Goal: Information Seeking & Learning: Find specific fact

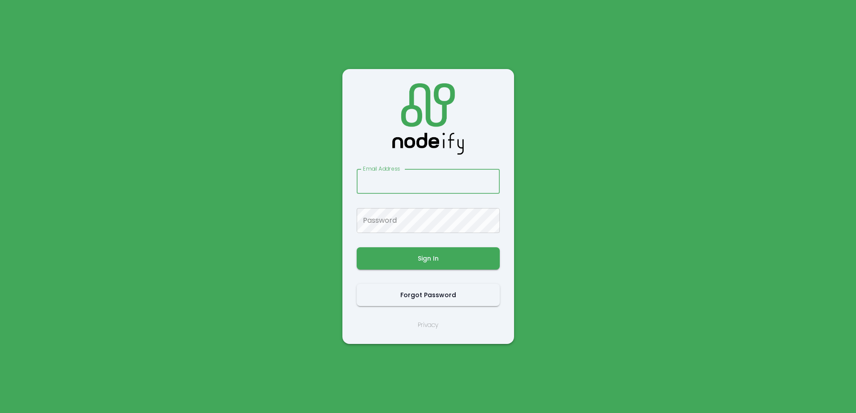
click at [425, 180] on input "Email Address" at bounding box center [428, 181] width 143 height 25
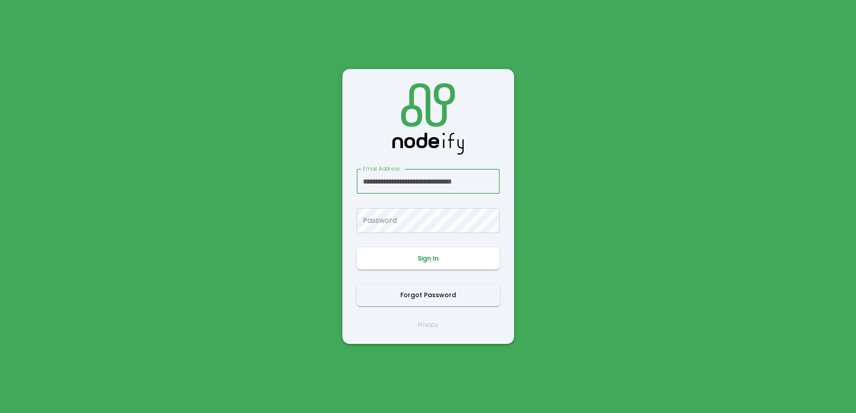
type input "**********"
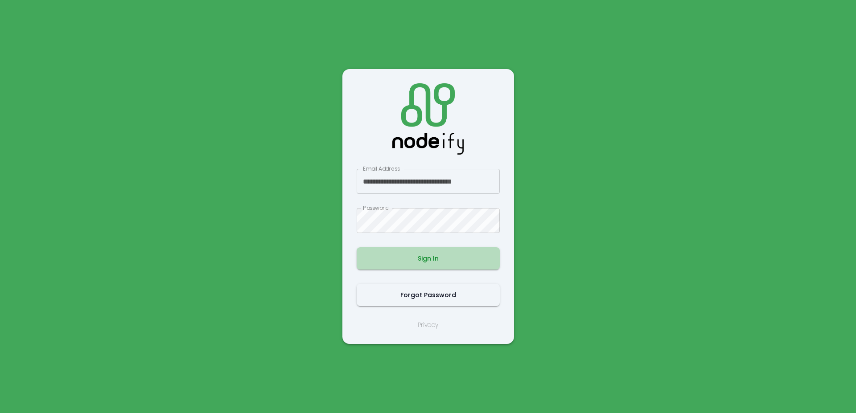
click at [419, 260] on button "Sign In" at bounding box center [428, 258] width 143 height 22
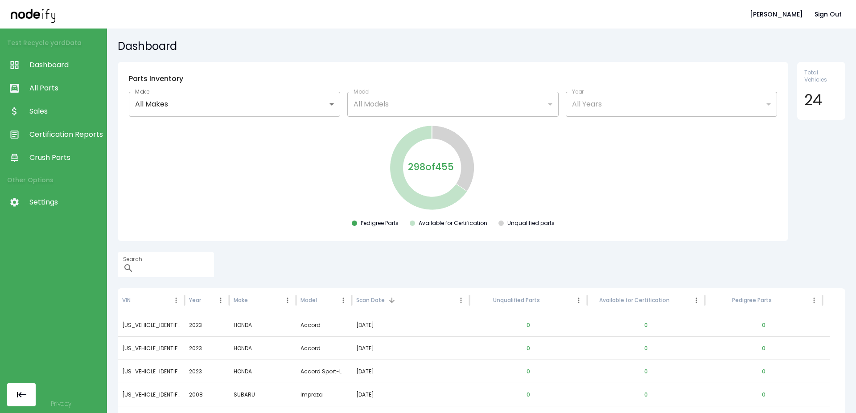
click at [36, 111] on span "Sales" at bounding box center [65, 111] width 73 height 11
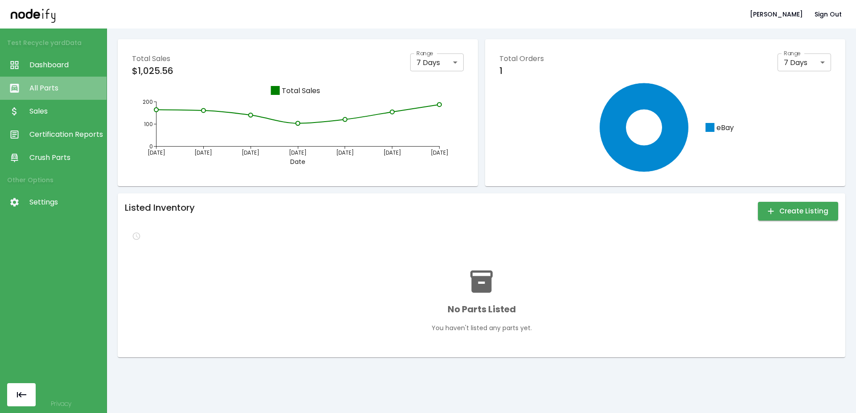
click at [26, 82] on link "All Parts" at bounding box center [53, 88] width 107 height 23
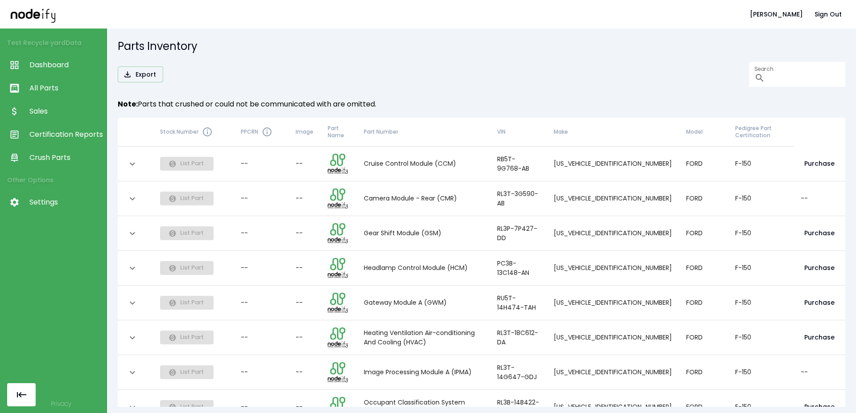
click at [53, 198] on span "Settings" at bounding box center [65, 202] width 73 height 11
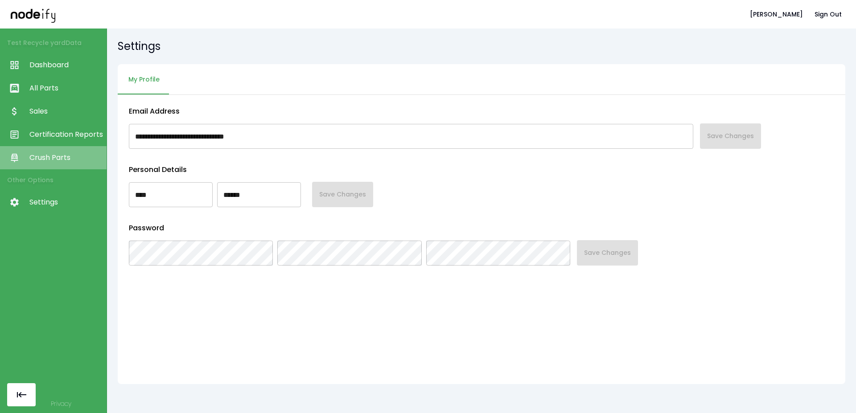
click at [59, 159] on span "Crush Parts" at bounding box center [65, 157] width 73 height 11
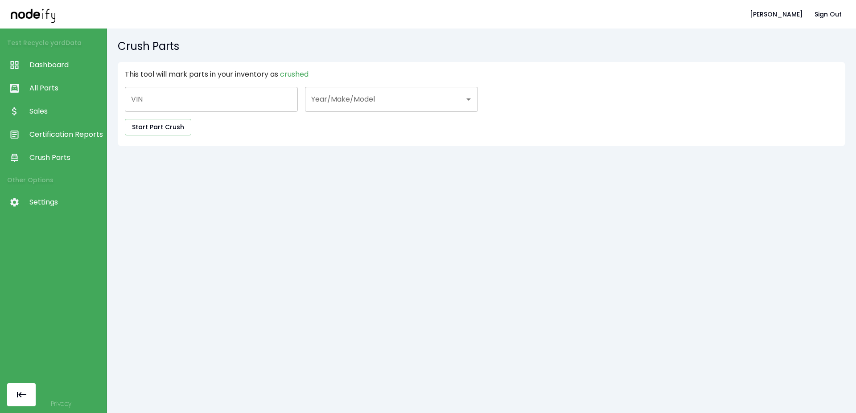
click at [44, 214] on link "Settings" at bounding box center [53, 202] width 107 height 23
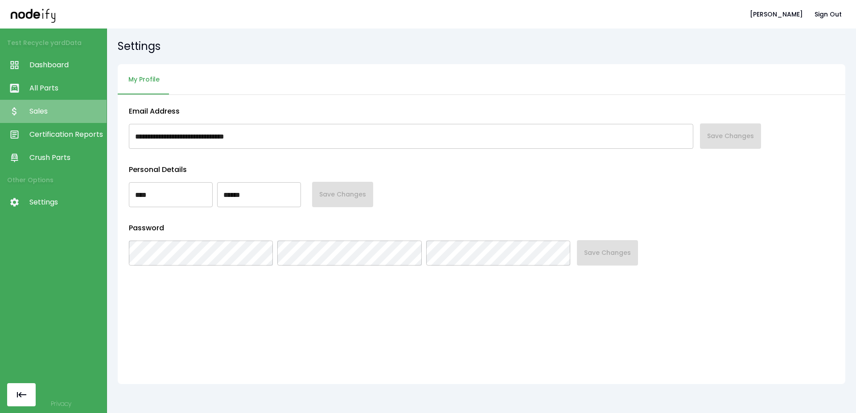
click at [51, 122] on link "Sales" at bounding box center [53, 111] width 107 height 23
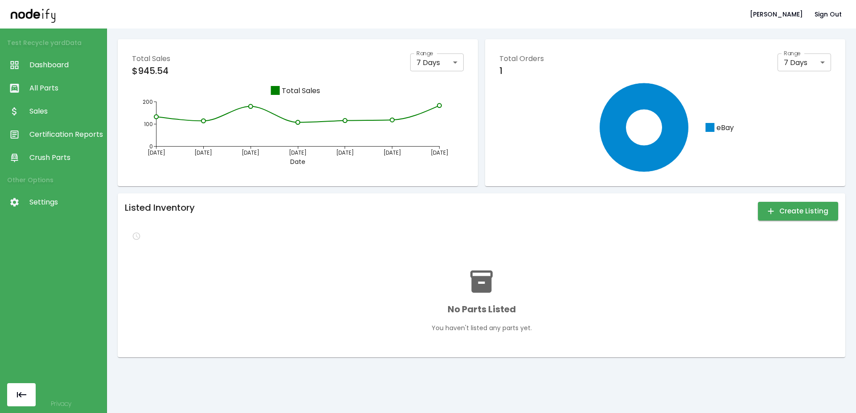
click at [49, 89] on span "All Parts" at bounding box center [65, 88] width 73 height 11
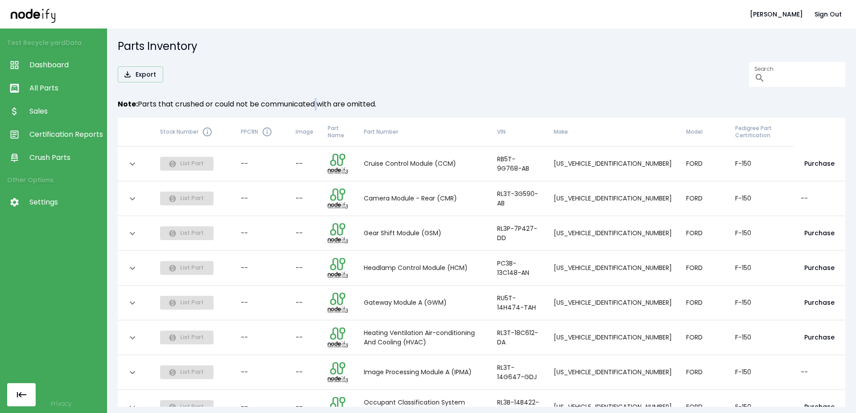
click at [315, 111] on div "Note: Parts that crushed or could not be communicated with are omitted." at bounding box center [481, 108] width 727 height 20
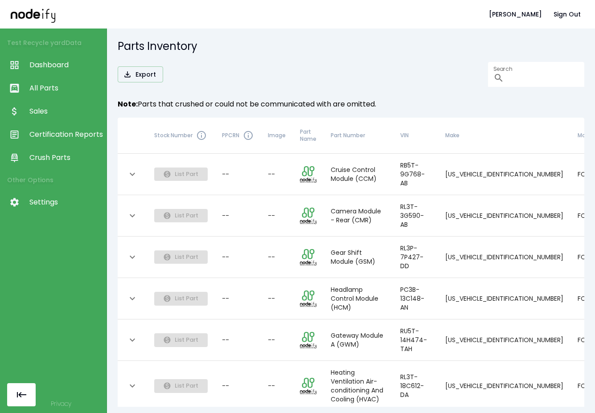
click at [356, 75] on div "Export Search ​" at bounding box center [351, 74] width 467 height 25
click at [335, 78] on div "Export Search ​" at bounding box center [351, 74] width 467 height 25
click at [41, 75] on link "Dashboard" at bounding box center [53, 64] width 107 height 23
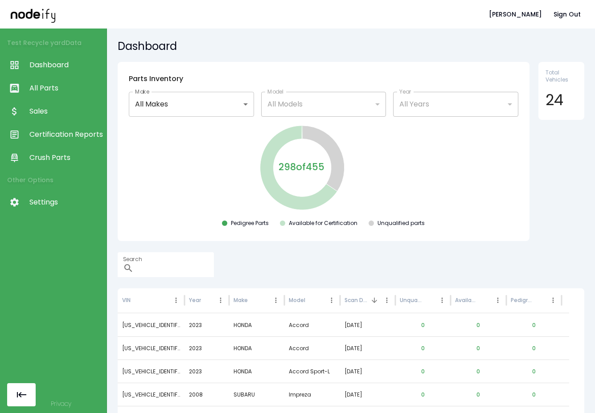
click at [50, 93] on span "All Parts" at bounding box center [65, 88] width 73 height 11
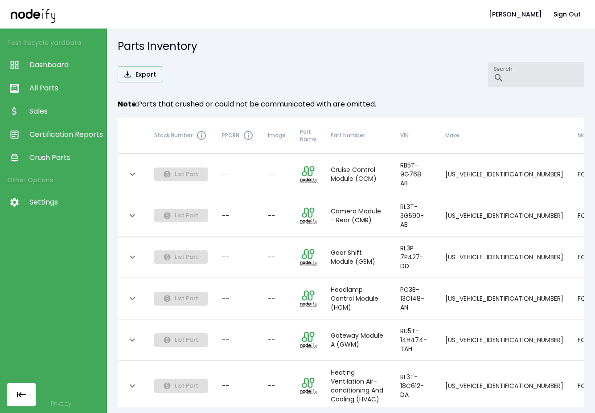
click at [488, 68] on div "​" at bounding box center [536, 74] width 96 height 25
click at [47, 73] on link "Dashboard" at bounding box center [53, 64] width 107 height 23
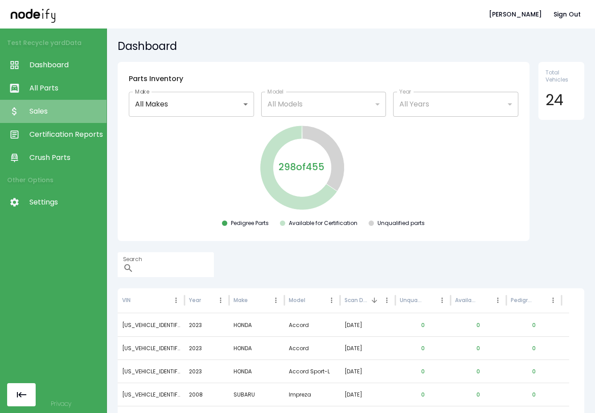
click at [41, 118] on link "Sales" at bounding box center [53, 111] width 107 height 23
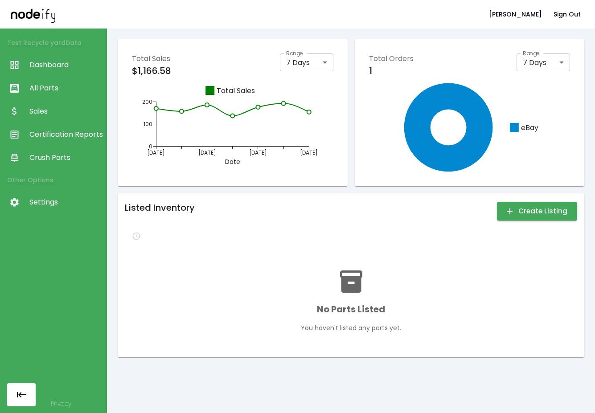
click at [66, 87] on span "All Parts" at bounding box center [65, 88] width 73 height 11
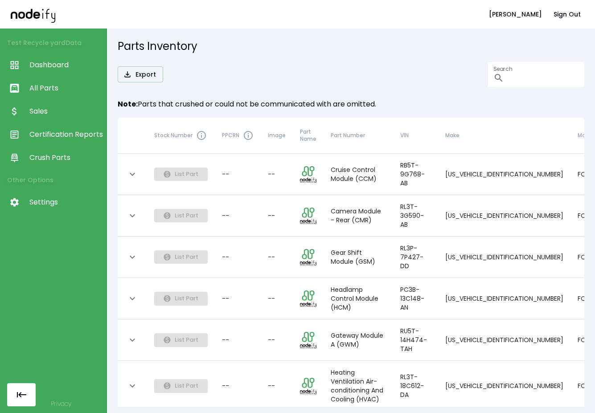
click at [400, 78] on div "Export Search ​" at bounding box center [351, 74] width 467 height 25
click at [277, 78] on div "Export Search ​" at bounding box center [351, 74] width 467 height 25
click at [59, 115] on span "Sales" at bounding box center [65, 111] width 73 height 11
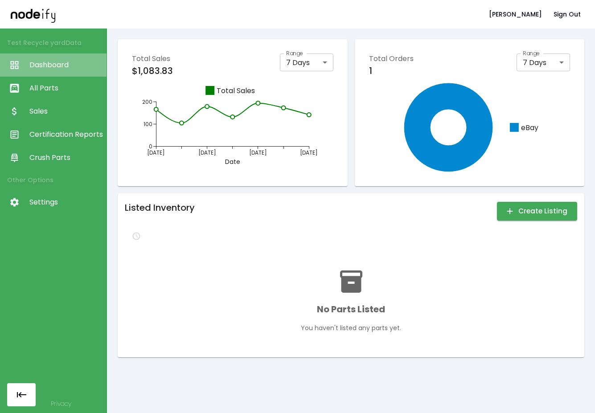
click at [58, 56] on link "Dashboard" at bounding box center [53, 64] width 107 height 23
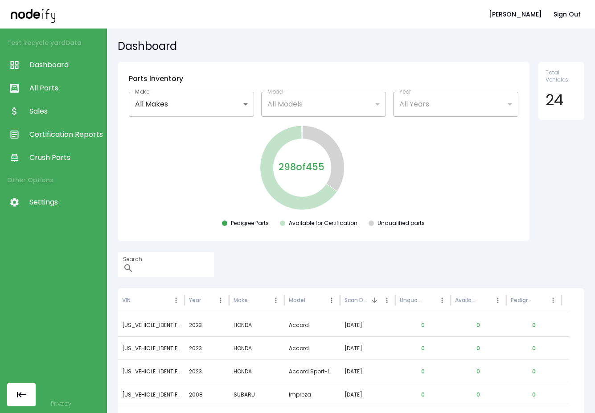
click at [361, 48] on h5 "Dashboard" at bounding box center [351, 46] width 467 height 14
click at [50, 91] on span "All Parts" at bounding box center [65, 88] width 73 height 11
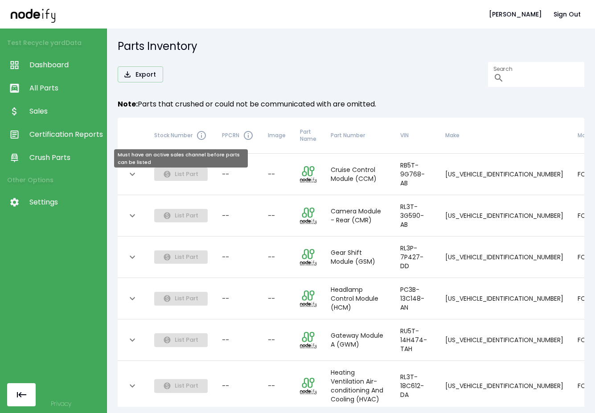
click at [288, 39] on div "Parts Inventory Export Search ​ Note: Parts that crushed or could not be commun…" at bounding box center [351, 221] width 488 height 385
click at [278, 73] on div "Export Search ​" at bounding box center [351, 74] width 467 height 25
click at [314, 41] on h5 "Parts Inventory" at bounding box center [351, 46] width 467 height 14
click at [594, 18] on div "Alex T. Sign Out" at bounding box center [297, 14] width 595 height 29
click at [275, 50] on h5 "Parts Inventory" at bounding box center [351, 46] width 467 height 14
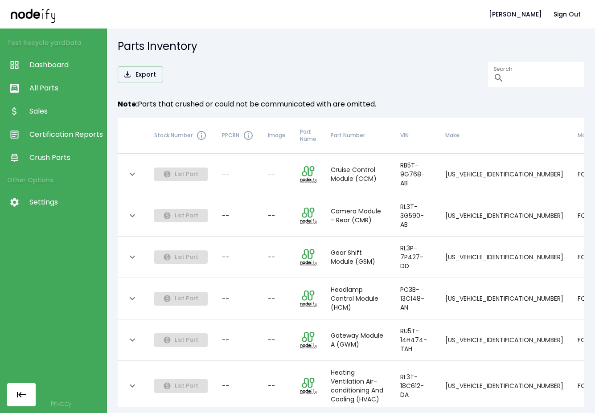
click at [267, 47] on h5 "Parts Inventory" at bounding box center [351, 46] width 467 height 14
click at [579, 14] on button "Sign Out" at bounding box center [567, 14] width 34 height 16
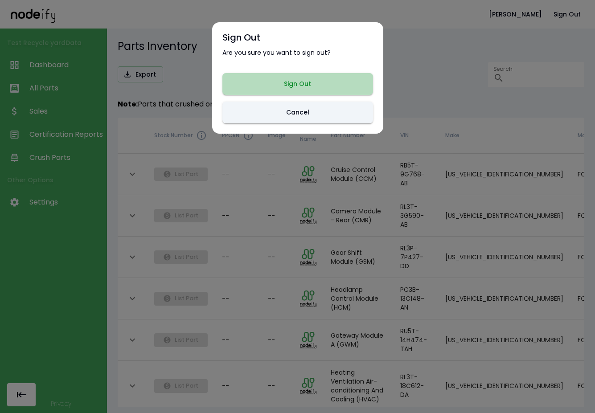
click at [326, 77] on button "Sign Out" at bounding box center [297, 84] width 151 height 22
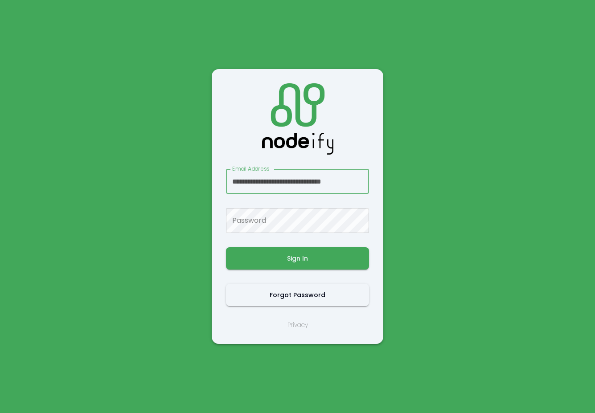
scroll to position [0, 11]
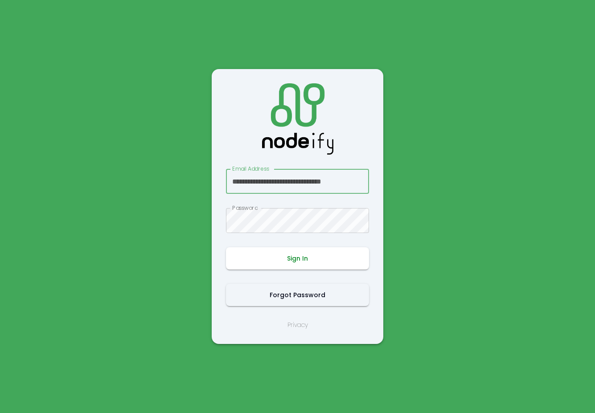
type input "**********"
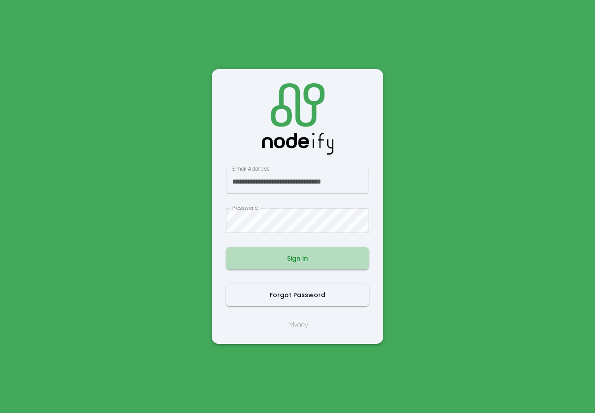
click at [306, 263] on button "Sign In" at bounding box center [297, 258] width 143 height 22
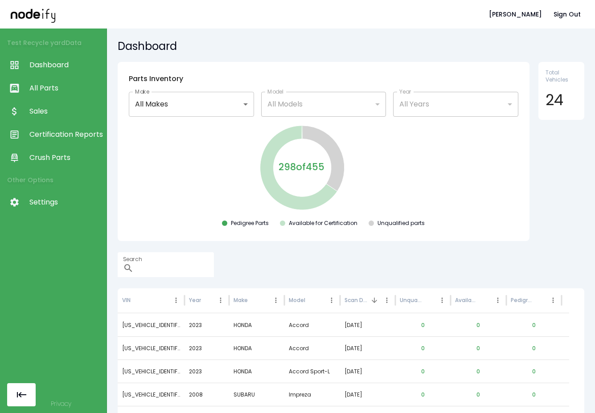
click at [59, 95] on link "All Parts" at bounding box center [53, 88] width 107 height 23
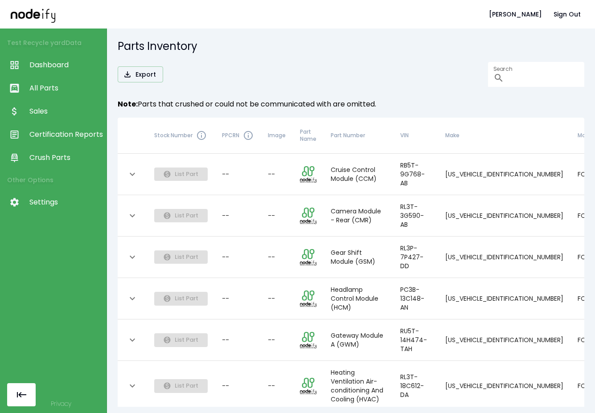
click at [353, 56] on div "Parts Inventory Export Search ​ Note: Parts that crushed or could not be commun…" at bounding box center [351, 221] width 488 height 385
click at [344, 74] on div "Export Search ​" at bounding box center [351, 74] width 467 height 25
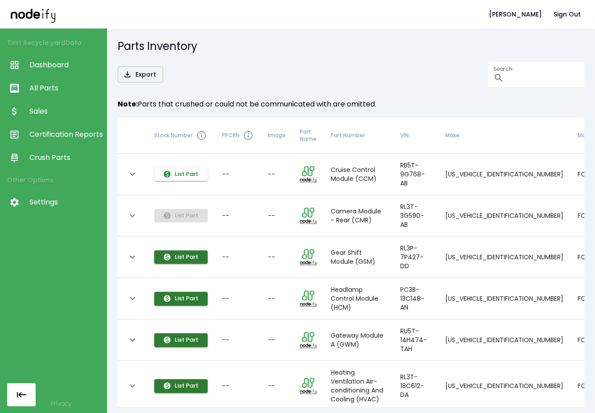
click at [175, 178] on button "List Part" at bounding box center [180, 175] width 53 height 14
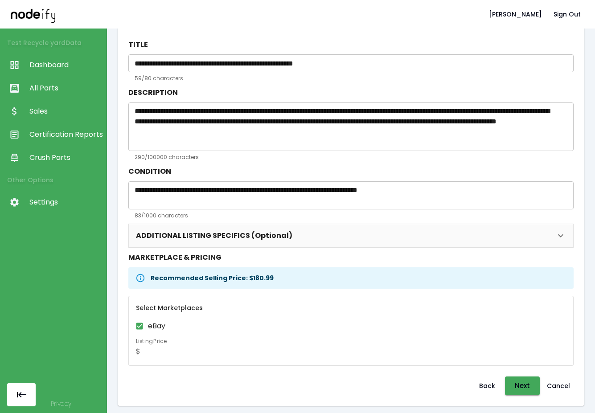
scroll to position [78, 0]
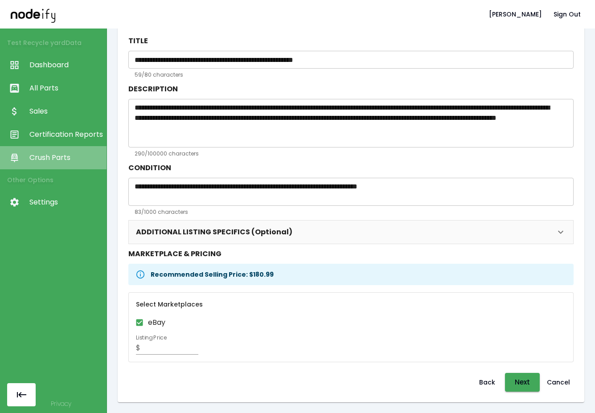
click at [44, 155] on span "Crush Parts" at bounding box center [65, 157] width 73 height 11
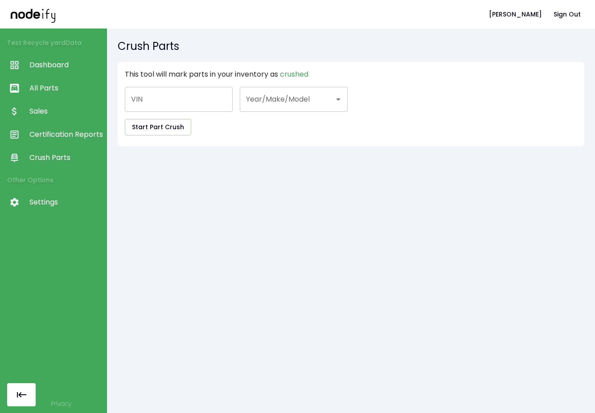
click at [51, 136] on span "Certification Reports" at bounding box center [65, 134] width 73 height 11
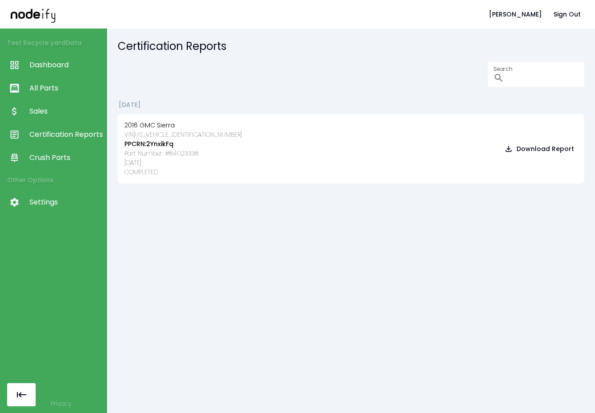
click at [48, 104] on link "Sales" at bounding box center [53, 111] width 107 height 23
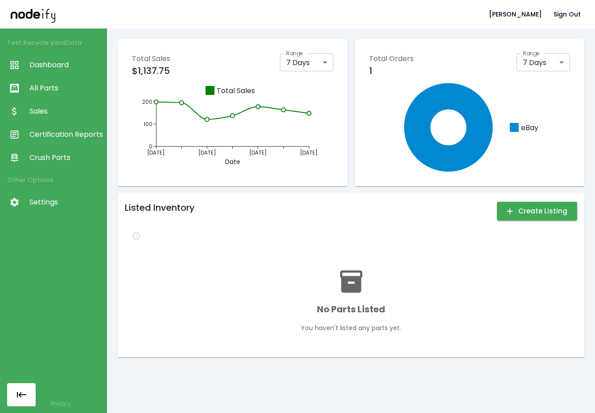
click at [58, 87] on span "All Parts" at bounding box center [65, 88] width 73 height 11
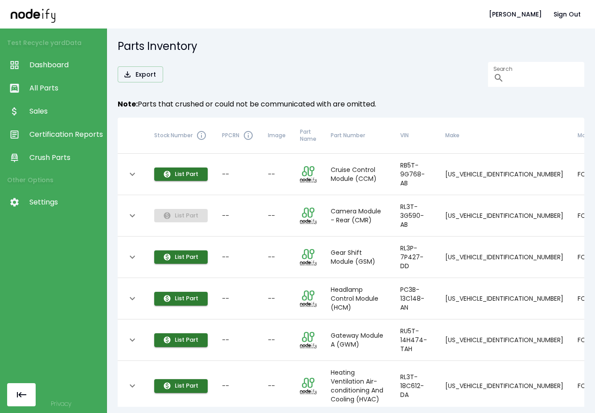
click at [60, 68] on span "Dashboard" at bounding box center [65, 65] width 73 height 11
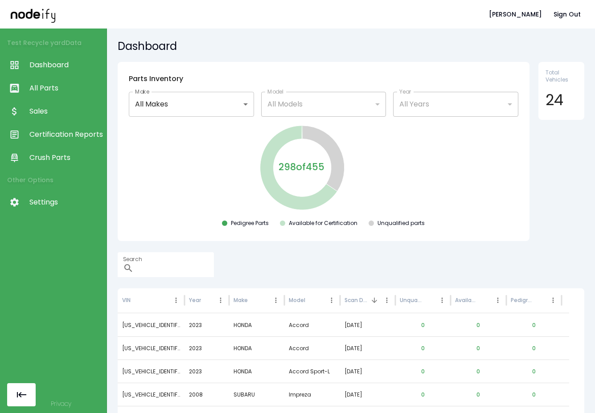
click at [54, 105] on link "Sales" at bounding box center [53, 111] width 107 height 23
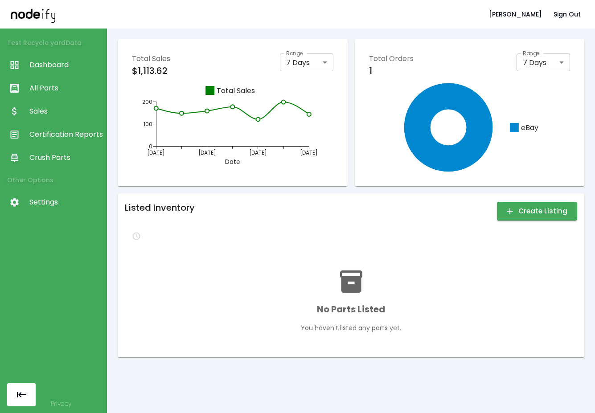
click at [263, 267] on div "No Parts Listed You haven't listed any parts yet." at bounding box center [351, 301] width 452 height 100
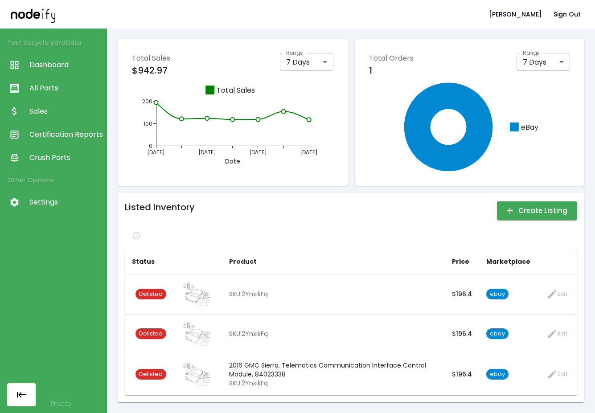
scroll to position [0, 0]
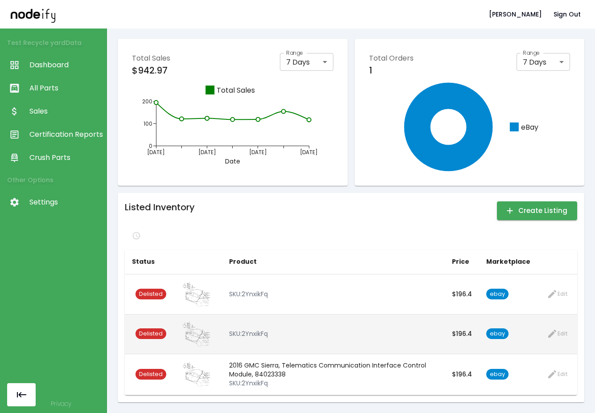
click at [192, 338] on img at bounding box center [198, 333] width 34 height 25
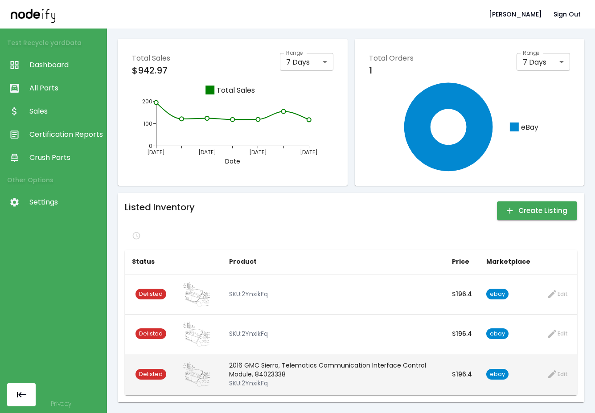
click at [144, 377] on span "Delisted" at bounding box center [151, 374] width 31 height 8
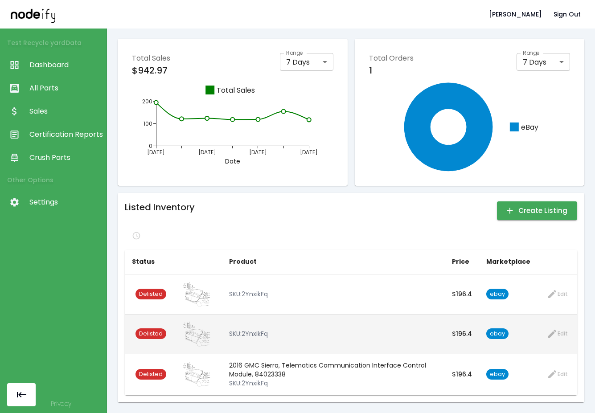
click at [154, 331] on span "Delisted" at bounding box center [151, 334] width 31 height 8
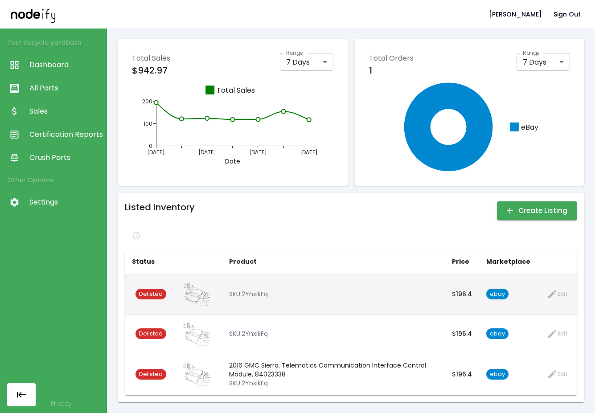
click at [157, 294] on span "Delisted" at bounding box center [151, 294] width 31 height 8
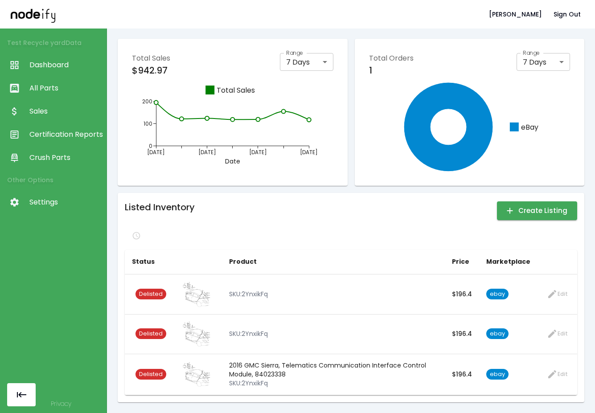
click at [371, 226] on div "Listed Inventory Create Listing Status Product Price Marketplace Delisted SKU: …" at bounding box center [351, 297] width 452 height 195
click at [139, 231] on button "Refresh data" at bounding box center [154, 236] width 58 height 14
click at [386, 204] on div "Listed Inventory Create Listing" at bounding box center [351, 210] width 452 height 21
click at [351, 205] on div "Listed Inventory Create Listing" at bounding box center [351, 210] width 452 height 21
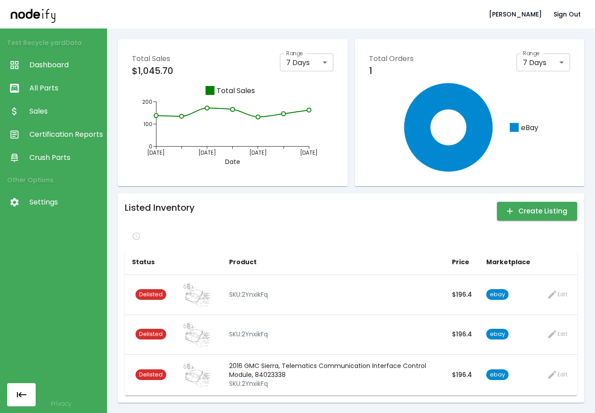
click at [281, 245] on div "Listed Inventory Create Listing Status Product Price Marketplace Delisted SKU: …" at bounding box center [351, 298] width 452 height 195
click at [442, 242] on div at bounding box center [351, 236] width 452 height 14
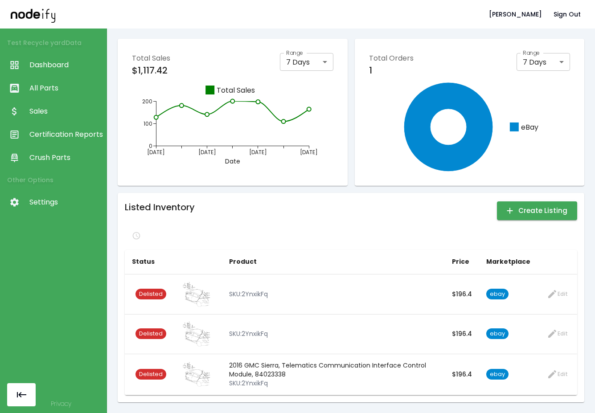
click at [405, 217] on div "Listed Inventory Create Listing" at bounding box center [351, 210] width 452 height 21
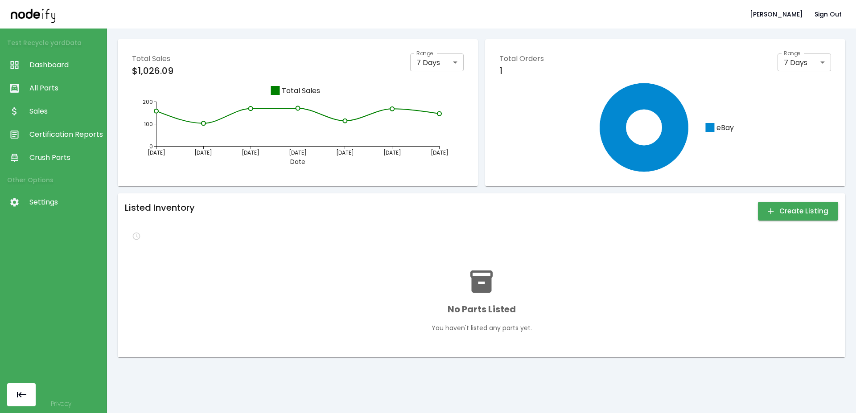
click at [35, 78] on link "All Parts" at bounding box center [53, 88] width 107 height 23
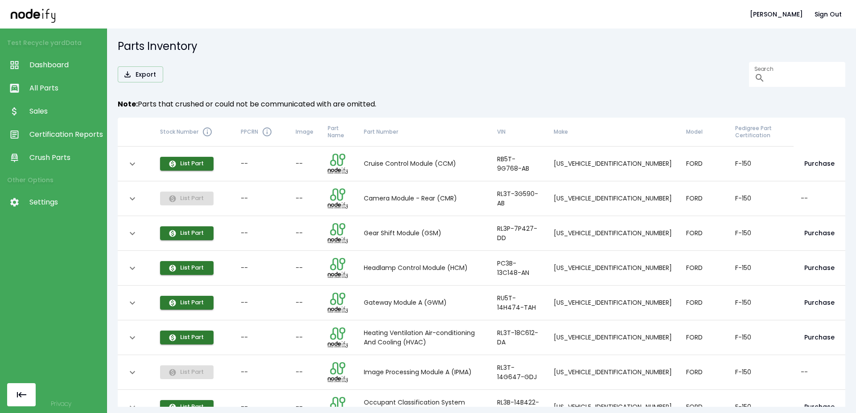
click at [392, 75] on div "Export Search ​" at bounding box center [481, 74] width 727 height 25
click at [352, 51] on h5 "Parts Inventory" at bounding box center [481, 46] width 727 height 14
click at [62, 151] on link "Crush Parts" at bounding box center [53, 157] width 107 height 23
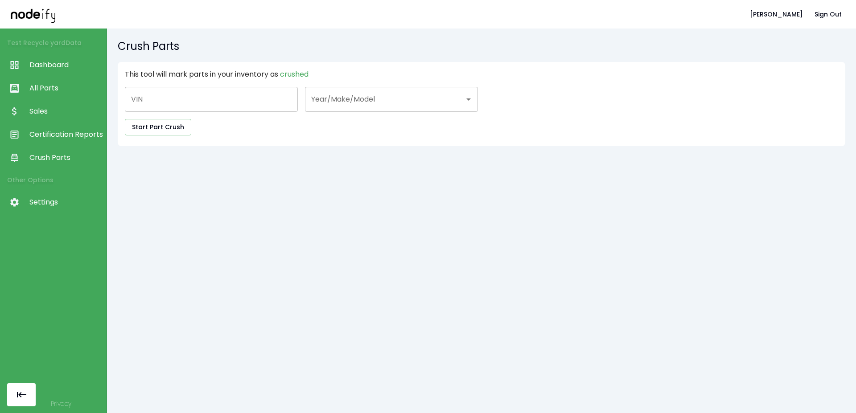
click at [62, 133] on span "Certification Reports" at bounding box center [65, 134] width 73 height 11
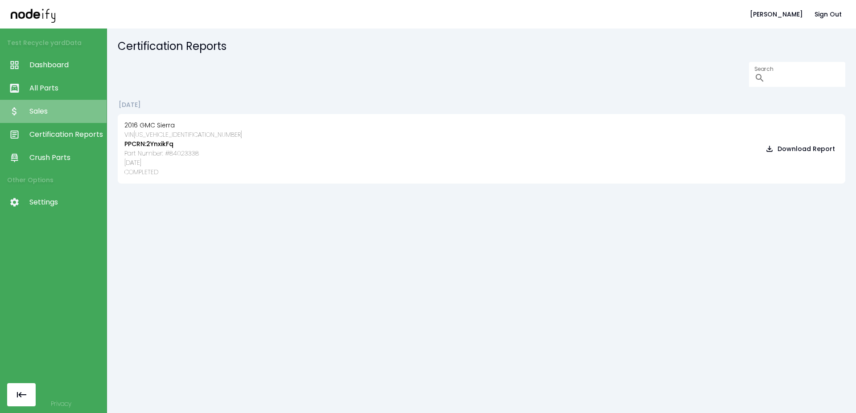
click at [46, 112] on span "Sales" at bounding box center [65, 111] width 73 height 11
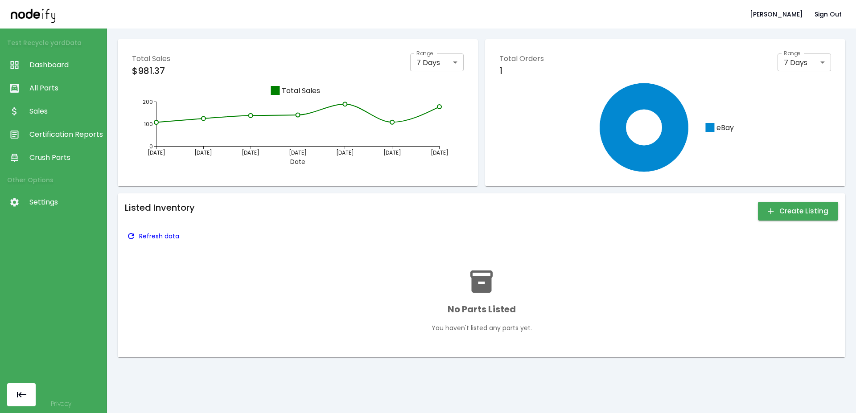
click at [141, 232] on p "Refresh data" at bounding box center [159, 236] width 40 height 9
click at [58, 86] on span "All Parts" at bounding box center [65, 88] width 73 height 11
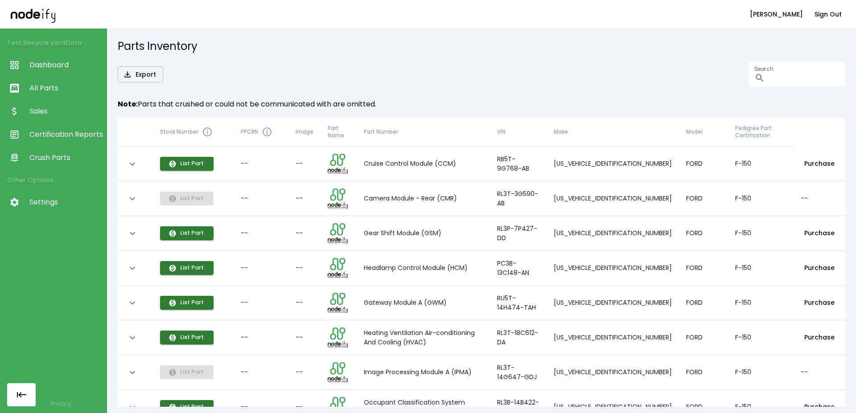
click at [595, 128] on th "Pedigree Part Certification" at bounding box center [761, 132] width 66 height 29
click at [595, 132] on th "Pedigree Part Certification" at bounding box center [761, 132] width 66 height 29
click at [27, 119] on link "Sales" at bounding box center [53, 111] width 107 height 23
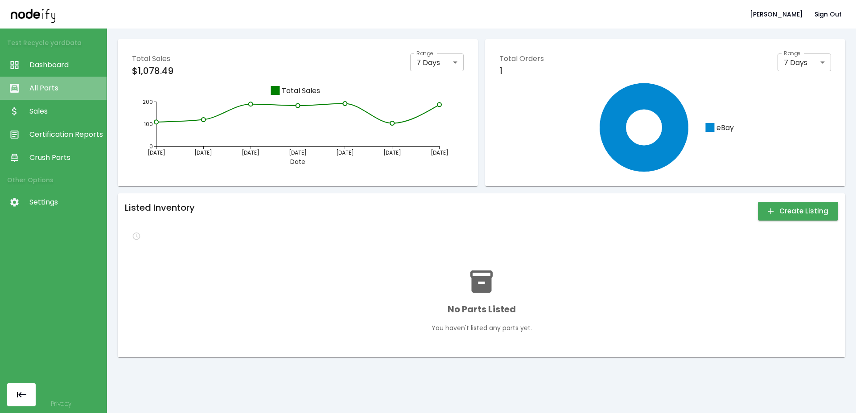
click at [44, 78] on link "All Parts" at bounding box center [53, 88] width 107 height 23
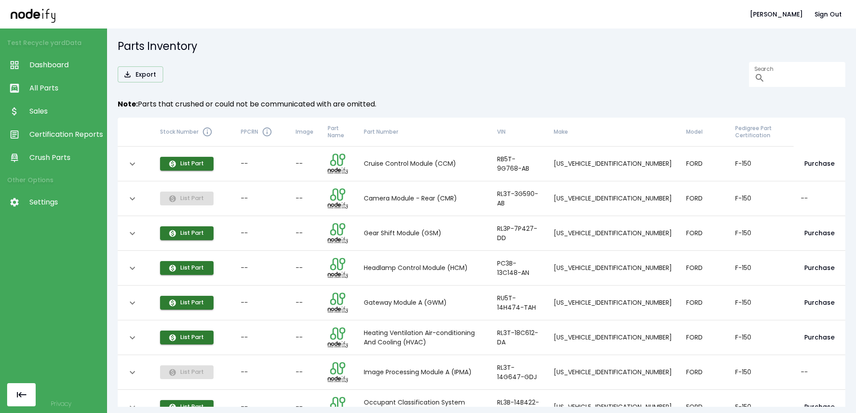
click at [54, 148] on link "Crush Parts" at bounding box center [53, 157] width 107 height 23
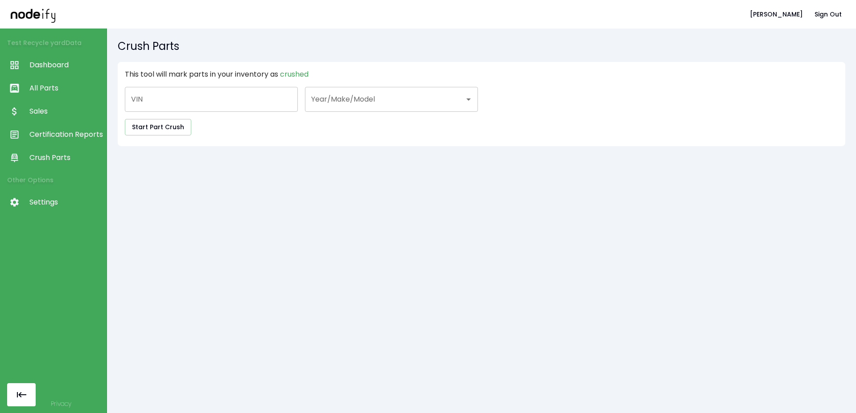
click at [65, 134] on span "Certification Reports" at bounding box center [65, 134] width 73 height 11
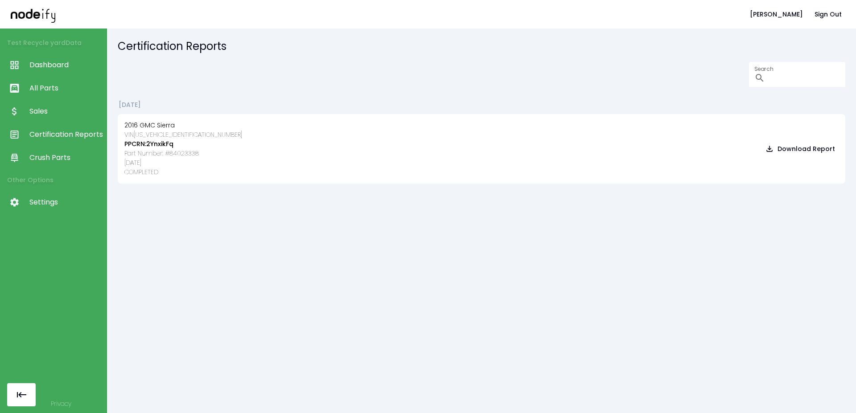
click at [153, 139] on h3 "VIN [US_VEHICLE_IDENTIFICATION_NUMBER]" at bounding box center [183, 134] width 118 height 9
click at [158, 144] on h3 "PPCRN: 2YnxikFq" at bounding box center [183, 144] width 118 height 9
copy h3 "2YnxikFq"
click at [44, 90] on span "All Parts" at bounding box center [65, 88] width 73 height 11
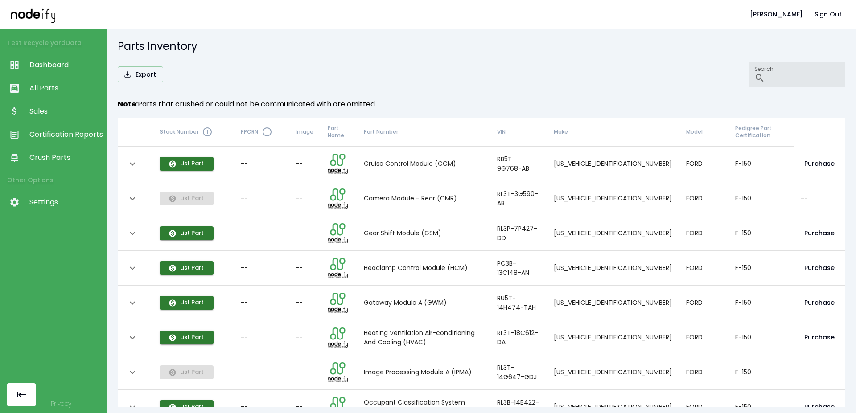
click at [595, 77] on input "Search" at bounding box center [806, 74] width 77 height 25
paste input "********"
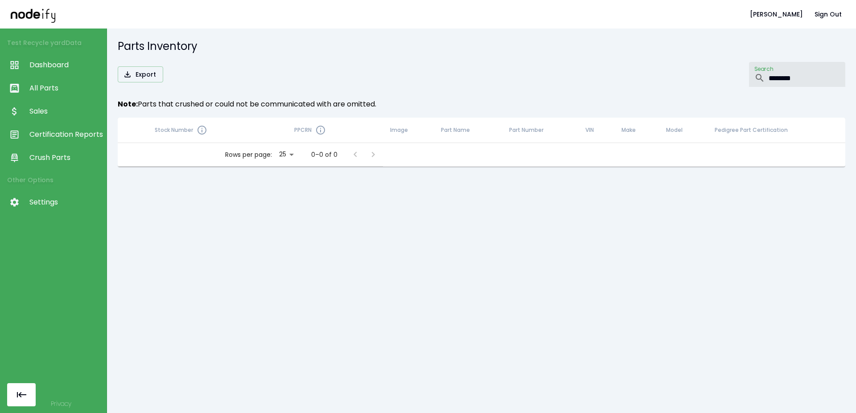
type input "********"
click at [283, 152] on body "[PERSON_NAME] Sign Out Test Recycle yard Data Dashboard All Parts Sales Certifi…" at bounding box center [428, 206] width 856 height 413
click at [281, 218] on li "100" at bounding box center [283, 221] width 25 height 16
type input "***"
click at [595, 78] on input "********" at bounding box center [806, 74] width 77 height 25
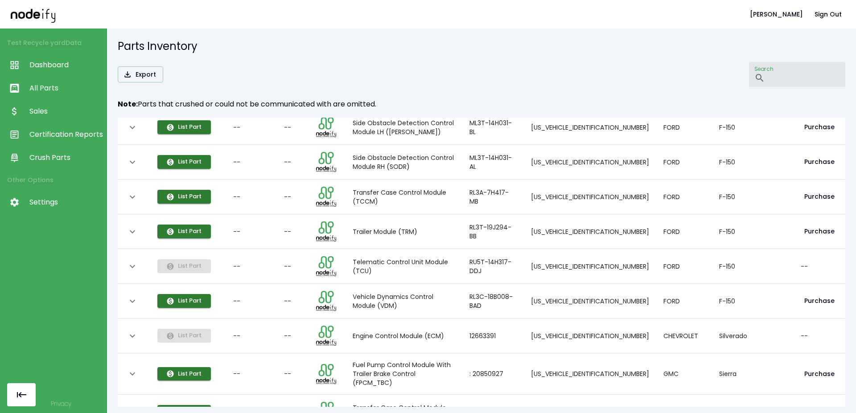
scroll to position [749, 0]
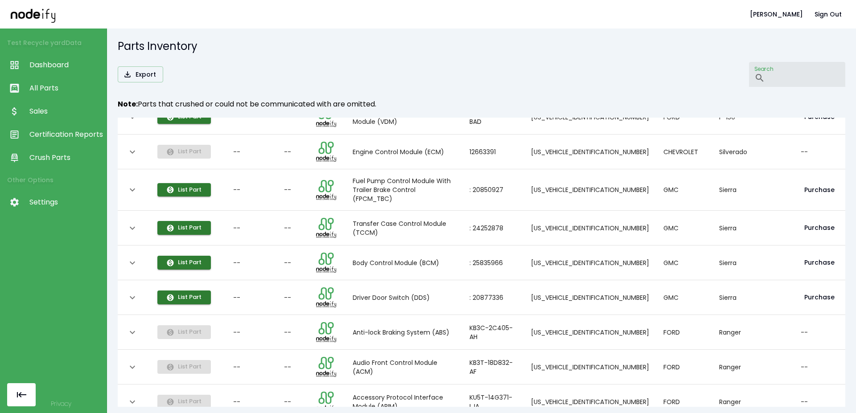
drag, startPoint x: 706, startPoint y: 90, endPoint x: 712, endPoint y: 81, distance: 10.5
click at [595, 87] on div "Export Search ​ Note: Parts that crushed or could not be communicated with are …" at bounding box center [481, 225] width 727 height 327
click at [595, 81] on input "Search" at bounding box center [806, 74] width 77 height 25
paste input "********"
type input "********"
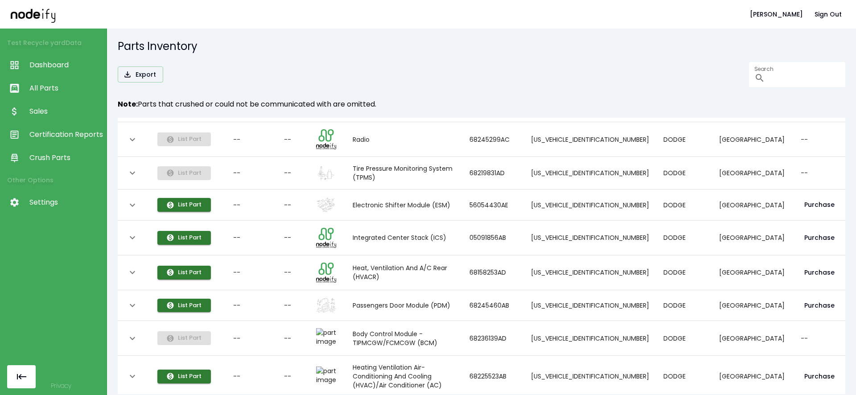
scroll to position [3267, 0]
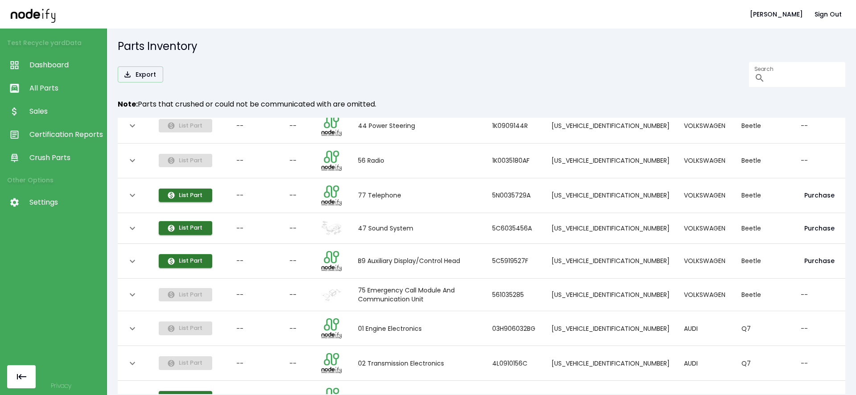
scroll to position [53, 0]
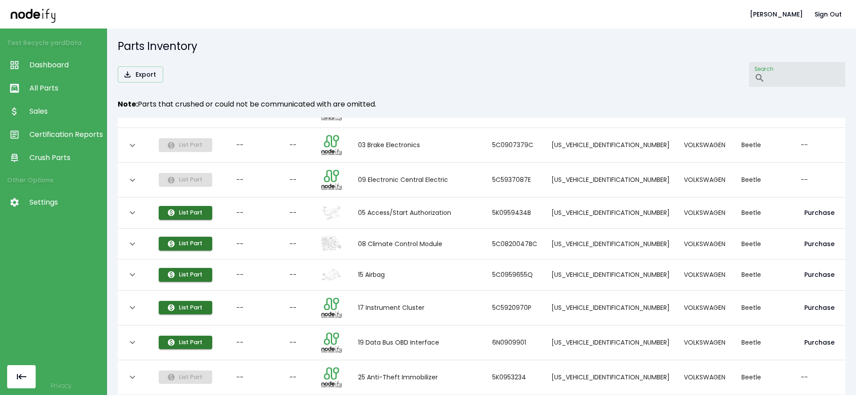
click at [595, 74] on input "Search" at bounding box center [806, 74] width 77 height 25
paste input "********"
type input "********"
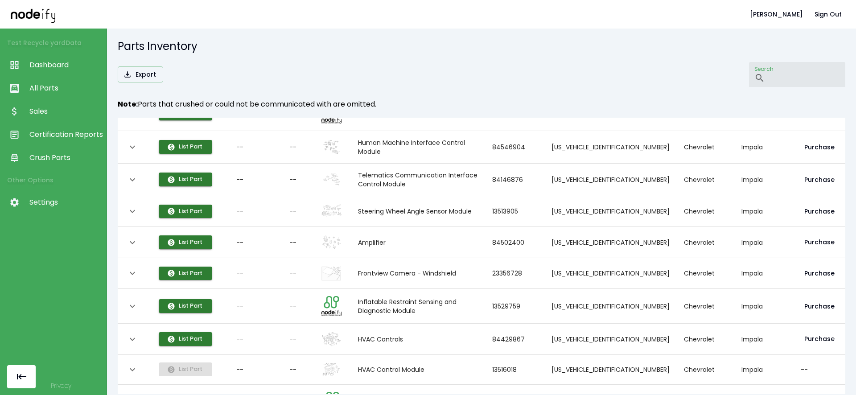
scroll to position [3233, 0]
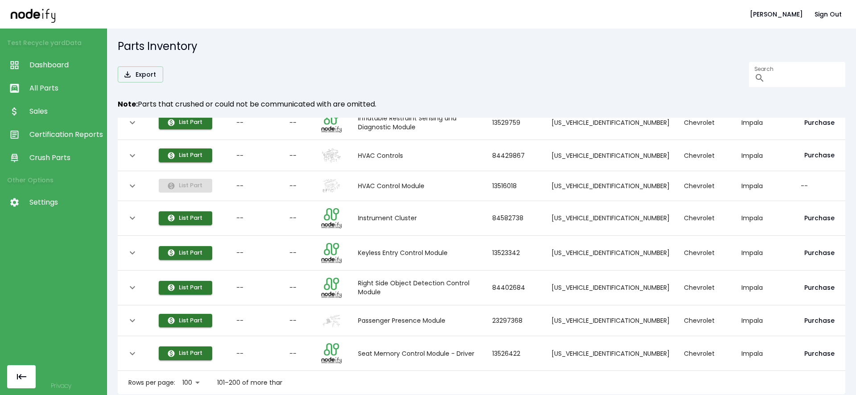
click at [335, 377] on icon "Go to next page" at bounding box center [333, 382] width 11 height 11
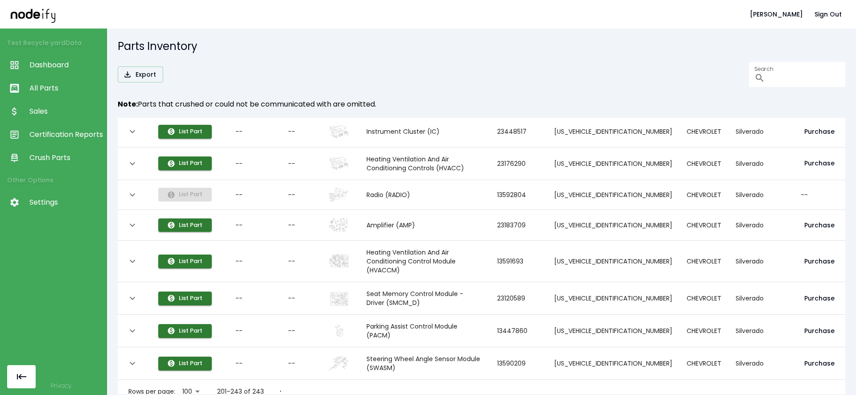
scroll to position [1218, 0]
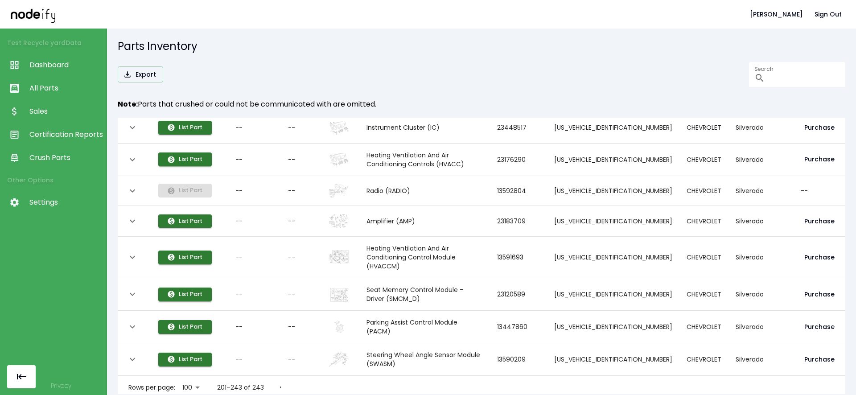
click at [298, 378] on div "collapsible table" at bounding box center [291, 387] width 36 height 18
click at [284, 382] on icon "Go to previous page" at bounding box center [281, 387] width 11 height 11
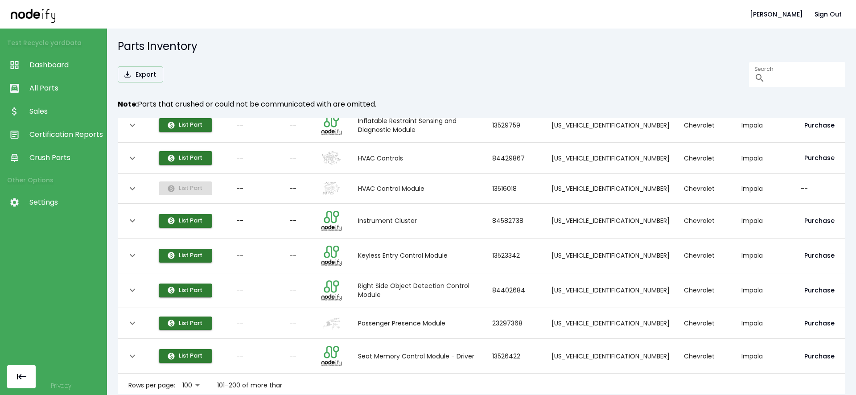
scroll to position [3233, 0]
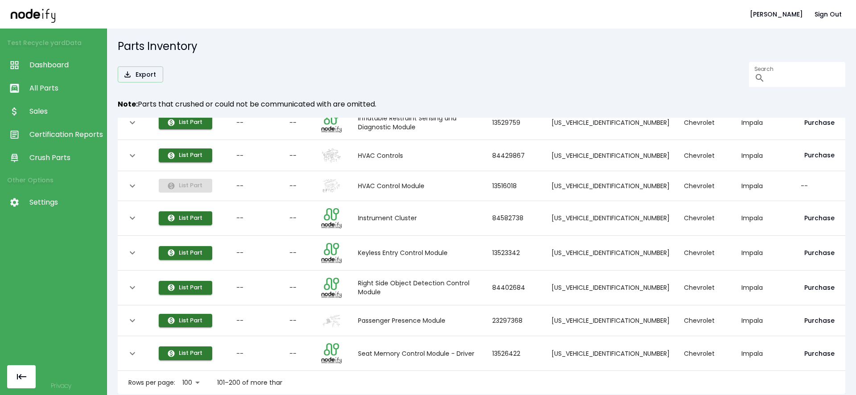
click at [318, 377] on icon "Go to previous page" at bounding box center [315, 382] width 11 height 11
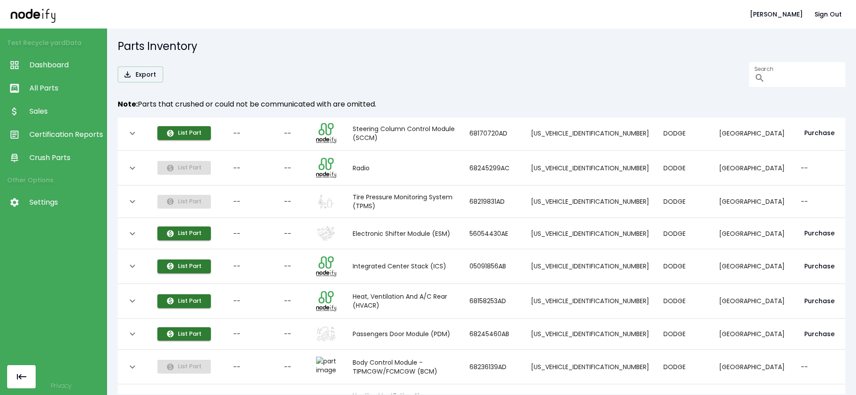
scroll to position [3267, 0]
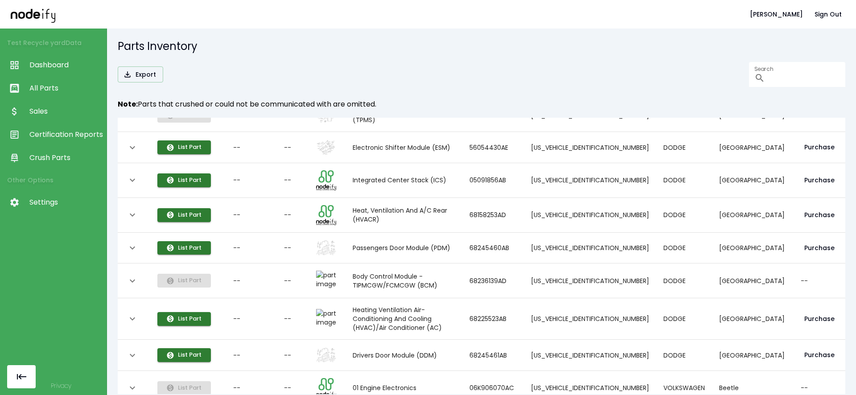
click at [185, 378] on body "[PERSON_NAME] Sign Out Test Recycle yard Data Dashboard All Parts Sales Certifi…" at bounding box center [428, 197] width 856 height 395
click at [354, 378] on div at bounding box center [428, 197] width 856 height 395
click at [314, 375] on div "10 25 50 100" at bounding box center [428, 197] width 856 height 395
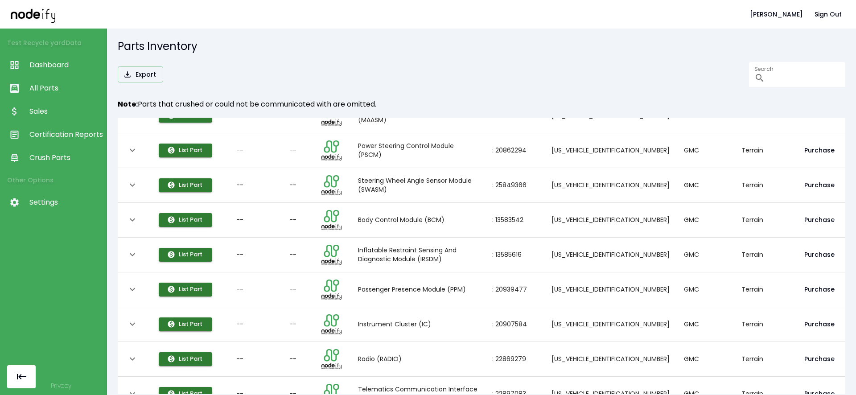
scroll to position [2300, 0]
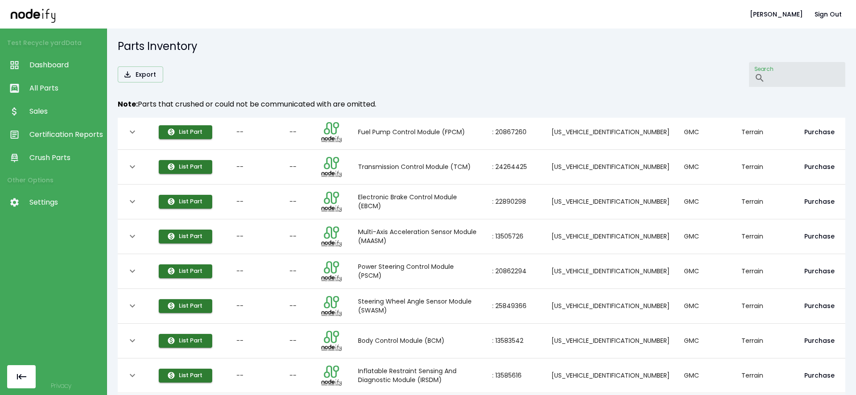
click at [595, 85] on input "Search" at bounding box center [806, 74] width 77 height 25
paste input "********"
type input "********"
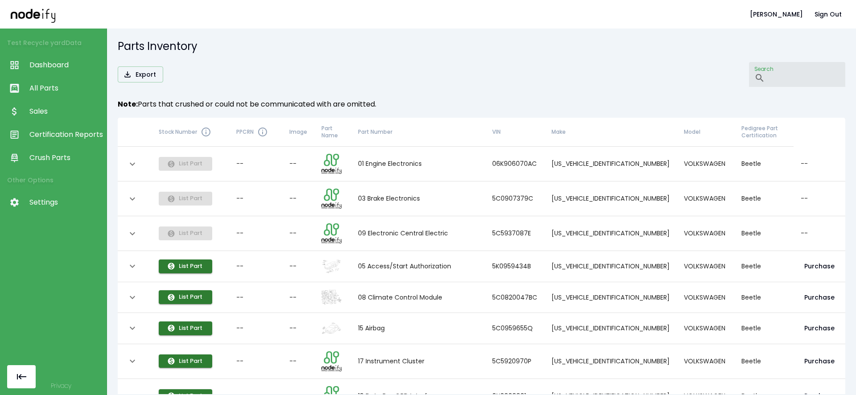
click at [57, 132] on span "Certification Reports" at bounding box center [65, 134] width 73 height 11
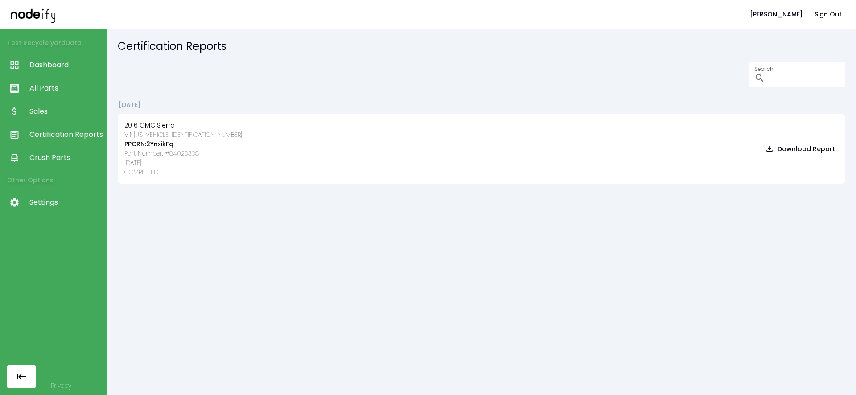
click at [153, 134] on h3 "VIN [US_VEHICLE_IDENTIFICATION_NUMBER]" at bounding box center [183, 134] width 118 height 9
copy h3 "[US_VEHICLE_IDENTIFICATION_NUMBER]"
click at [46, 95] on link "All Parts" at bounding box center [53, 88] width 107 height 23
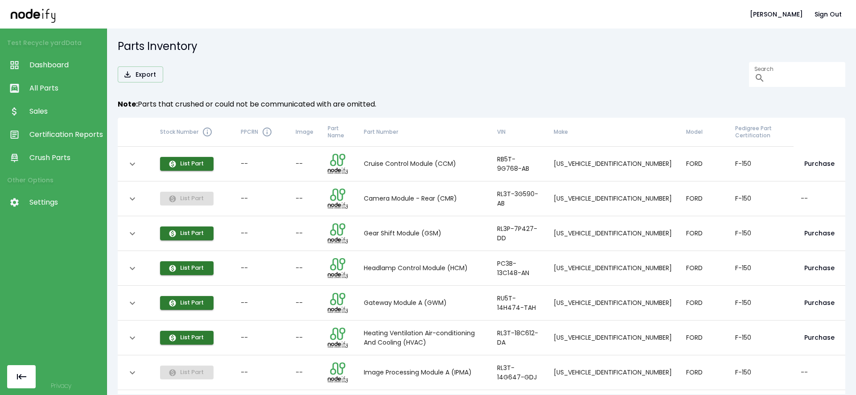
click at [595, 70] on label "Search" at bounding box center [763, 69] width 19 height 8
click at [595, 70] on input "Search" at bounding box center [806, 74] width 77 height 25
paste input "**********"
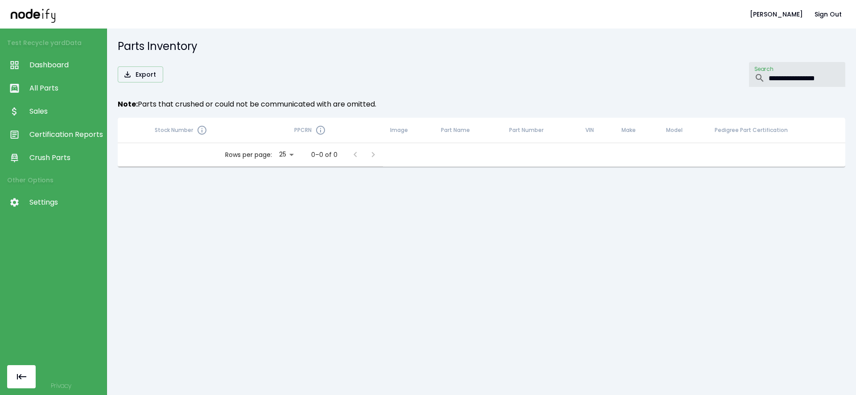
type input "**********"
click at [288, 153] on body "**********" at bounding box center [428, 197] width 856 height 395
click at [280, 230] on ul "10 25 50 100" at bounding box center [283, 196] width 25 height 71
click at [280, 226] on li "100" at bounding box center [283, 221] width 25 height 16
type input "***"
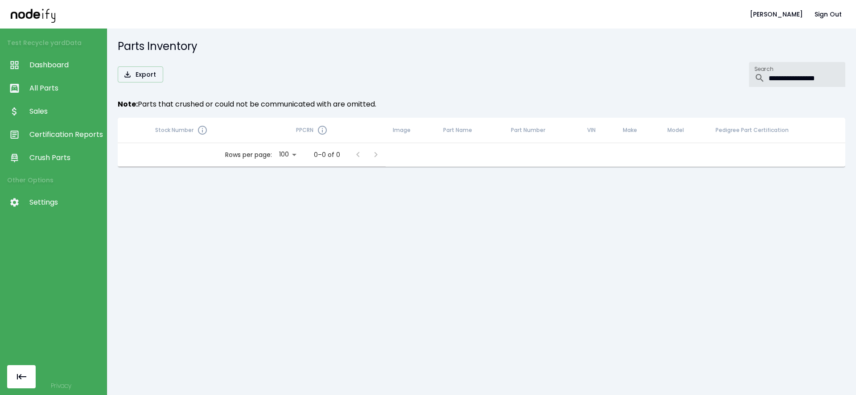
click at [595, 74] on input "**********" at bounding box center [806, 74] width 77 height 25
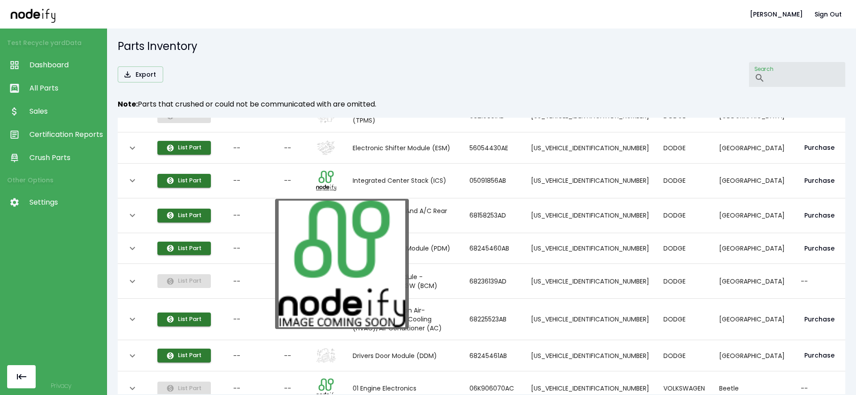
scroll to position [3267, 0]
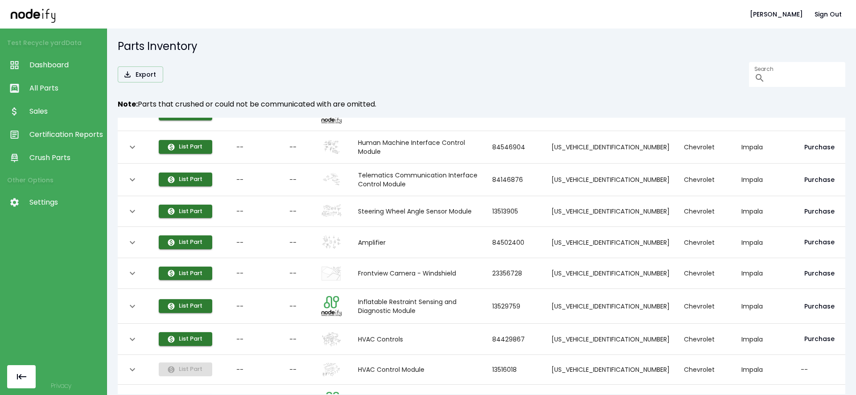
scroll to position [3233, 0]
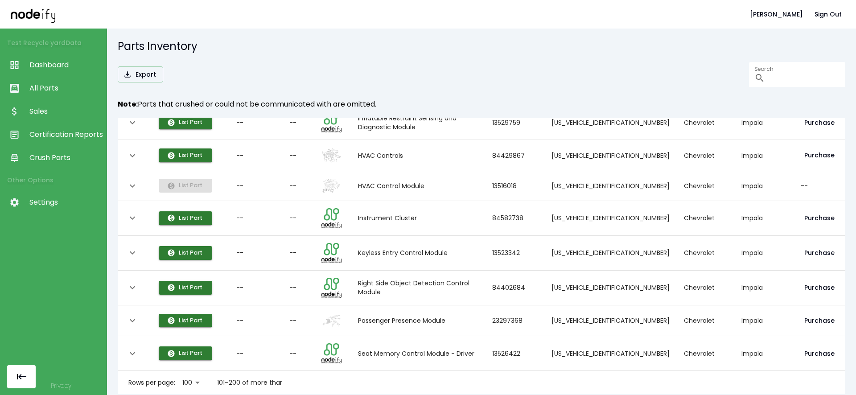
click at [328, 378] on icon "Go to next page" at bounding box center [333, 382] width 11 height 11
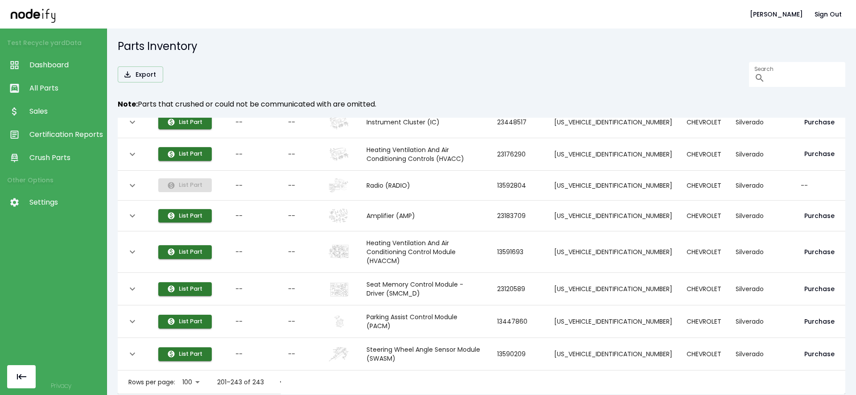
scroll to position [0, 0]
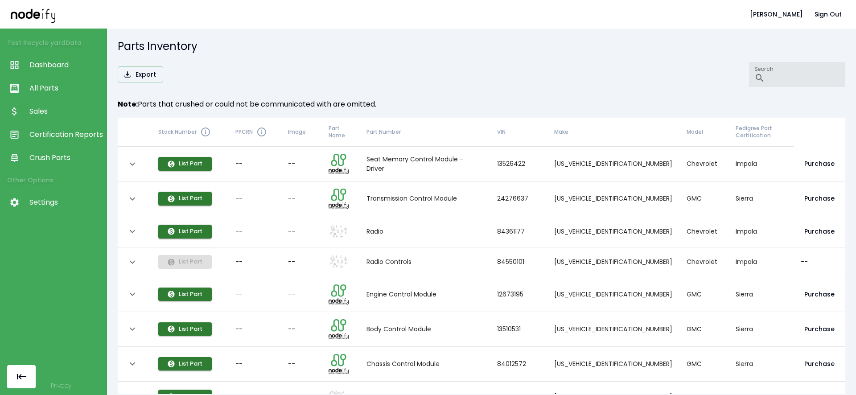
click at [595, 79] on input "Search" at bounding box center [806, 74] width 77 height 25
paste input "**********"
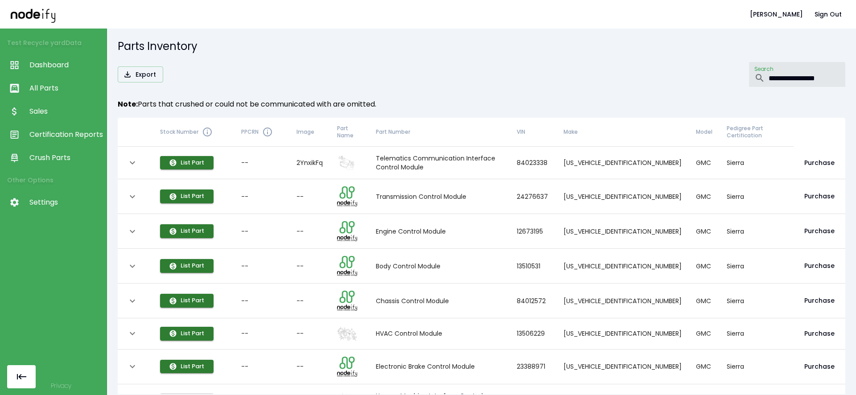
type input "**********"
click at [138, 166] on div "collapsible table" at bounding box center [135, 162] width 21 height 15
click at [136, 164] on icon "expand row" at bounding box center [132, 162] width 11 height 11
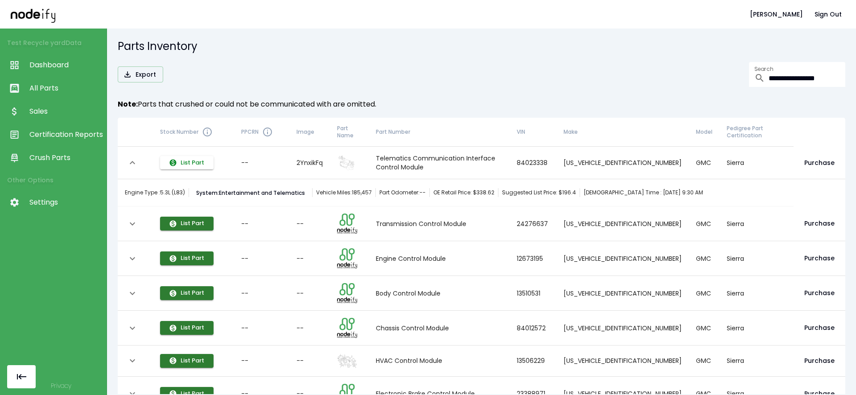
drag, startPoint x: 132, startPoint y: 166, endPoint x: 165, endPoint y: 165, distance: 33.9
click at [131, 167] on icon "expand row" at bounding box center [132, 162] width 11 height 11
